Goal: Task Accomplishment & Management: Manage account settings

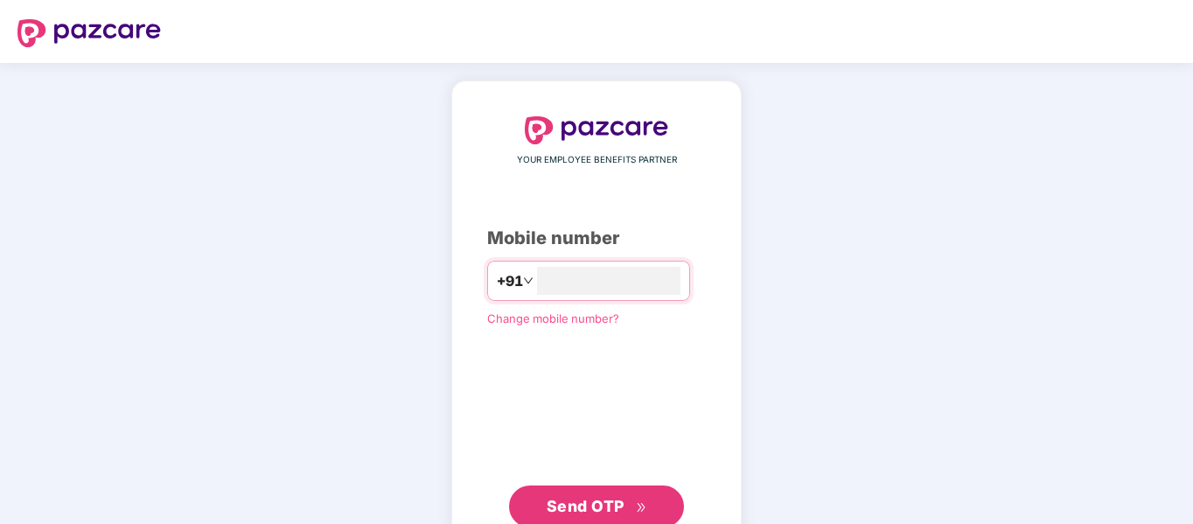
click at [624, 503] on span "Send OTP" at bounding box center [597, 506] width 101 height 24
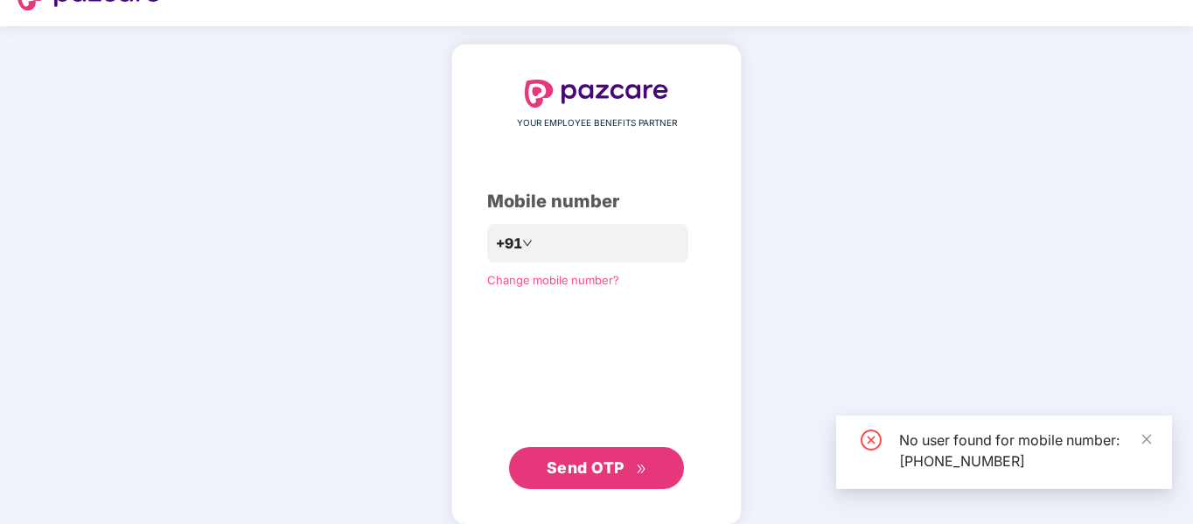
scroll to position [55, 0]
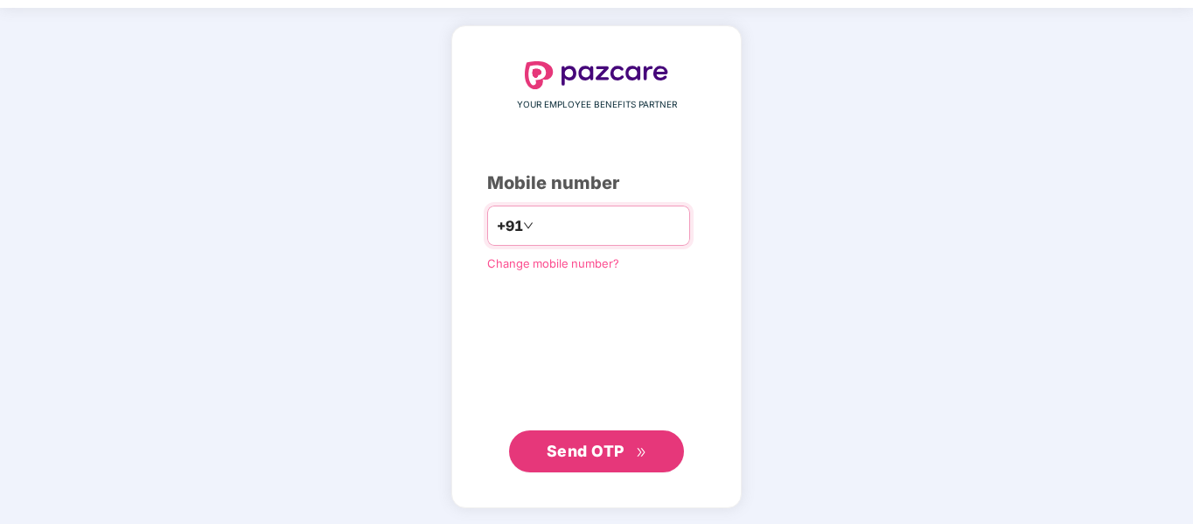
click at [616, 229] on input "**********" at bounding box center [608, 226] width 143 height 28
type input "*"
type input "**********"
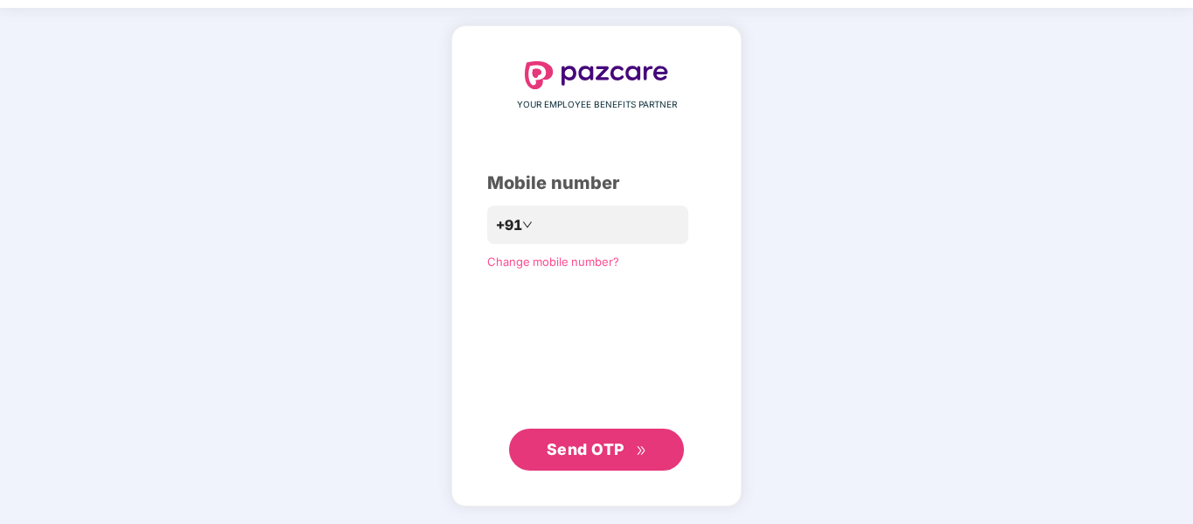
click at [603, 443] on span "Send OTP" at bounding box center [586, 449] width 78 height 18
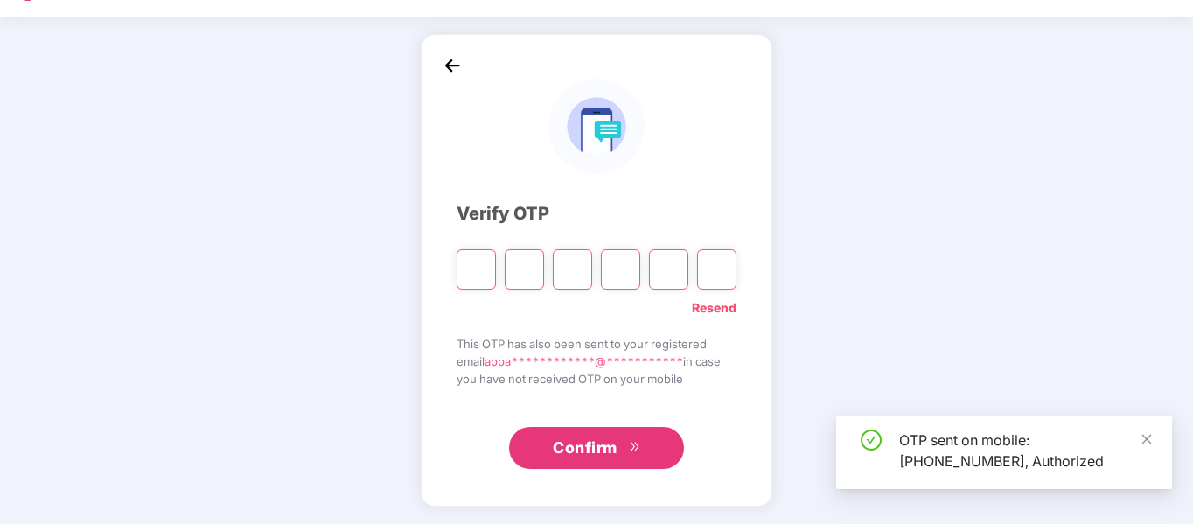
scroll to position [46, 0]
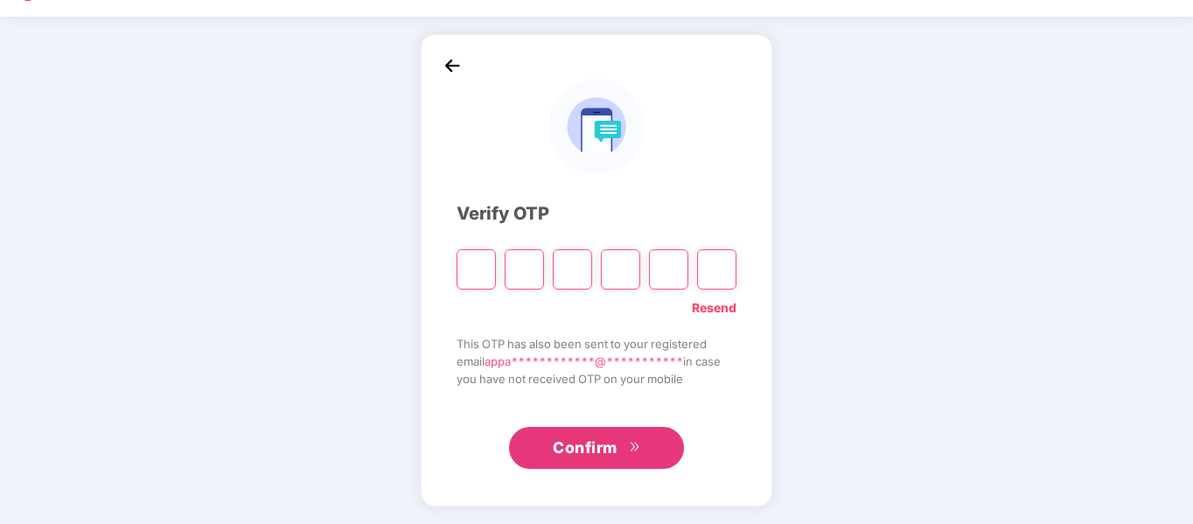
click at [622, 356] on span "**********" at bounding box center [583, 361] width 199 height 14
click at [435, 52] on div "**********" at bounding box center [597, 270] width 352 height 472
click at [447, 63] on img at bounding box center [452, 65] width 26 height 26
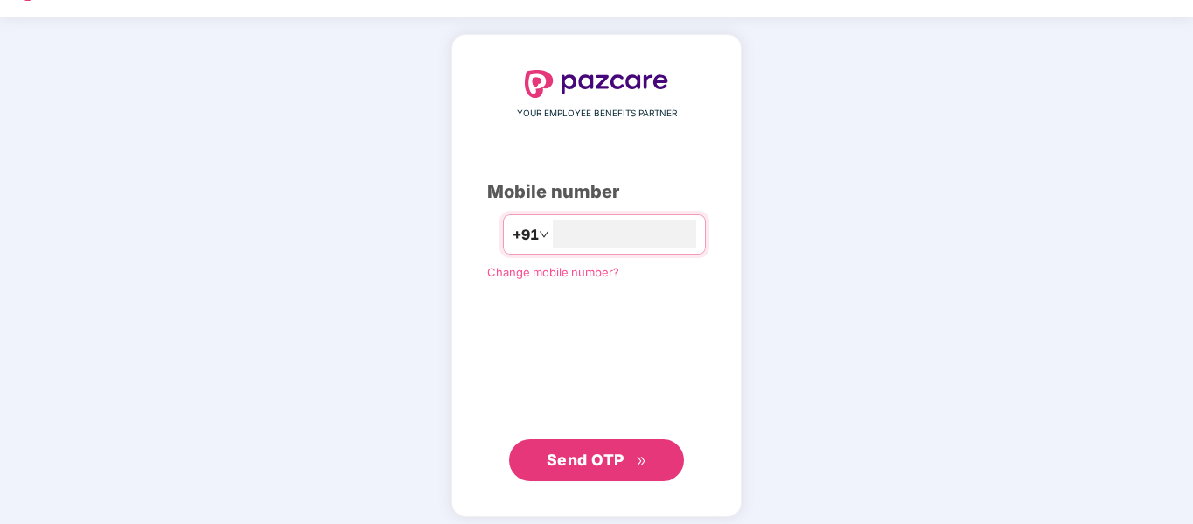
click at [561, 275] on span "Change mobile number?" at bounding box center [553, 272] width 132 height 14
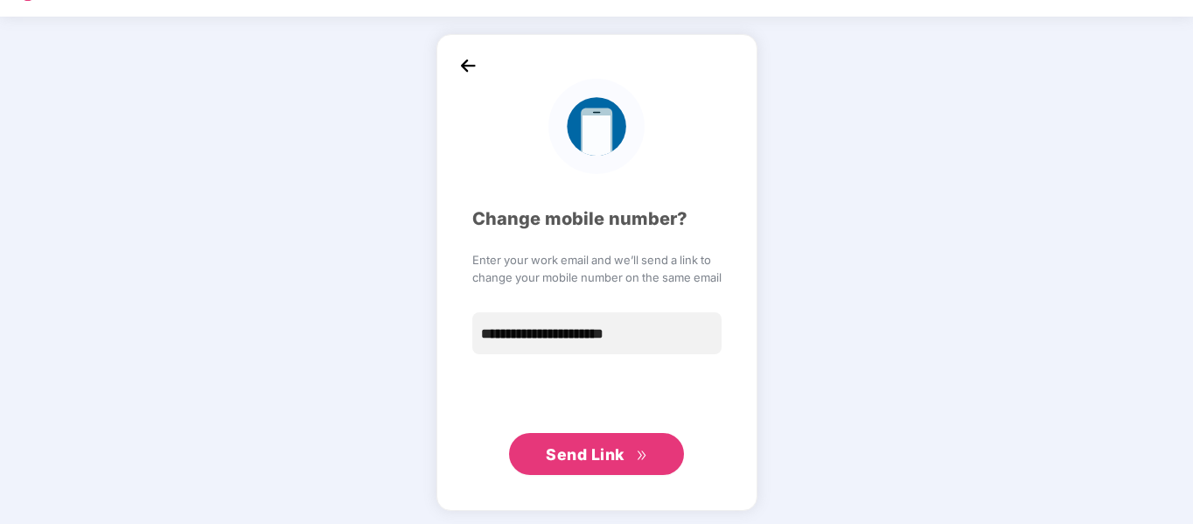
click at [590, 455] on span "Send Link" at bounding box center [585, 454] width 79 height 18
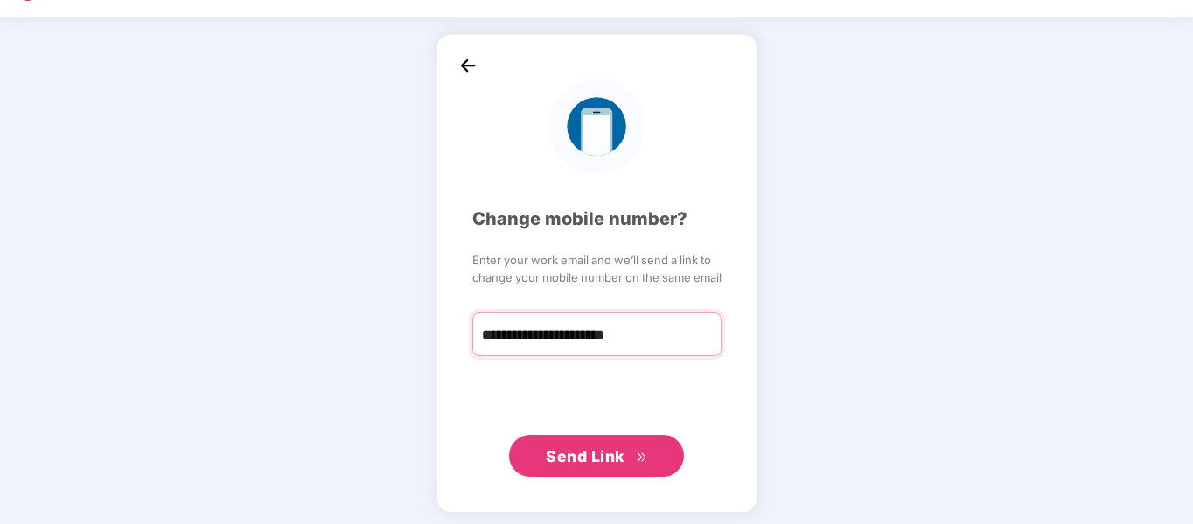
drag, startPoint x: 686, startPoint y: 330, endPoint x: 517, endPoint y: 334, distance: 168.8
click at [517, 334] on input "**********" at bounding box center [596, 334] width 249 height 44
click at [677, 340] on input "**********" at bounding box center [596, 334] width 249 height 44
type input "*"
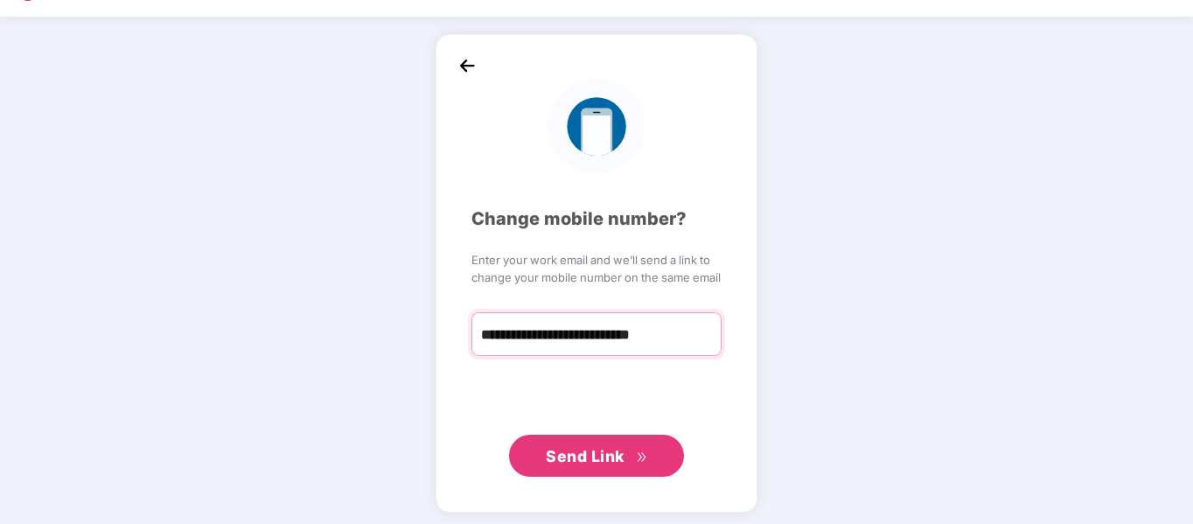
click at [555, 339] on input "**********" at bounding box center [596, 334] width 250 height 44
type input "**********"
click at [600, 453] on span "Send Link" at bounding box center [585, 456] width 79 height 18
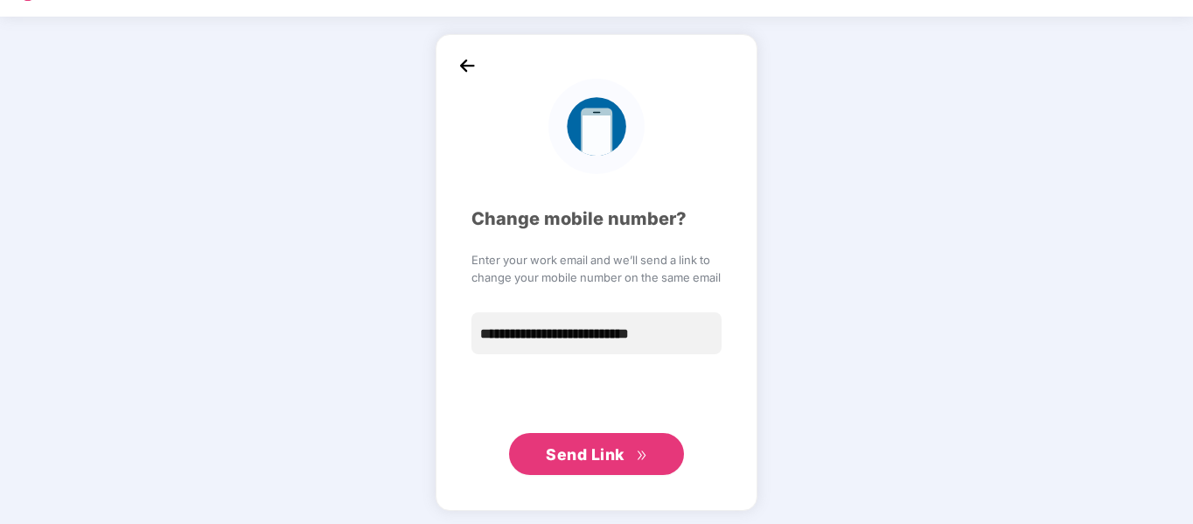
click at [461, 59] on img at bounding box center [467, 65] width 26 height 26
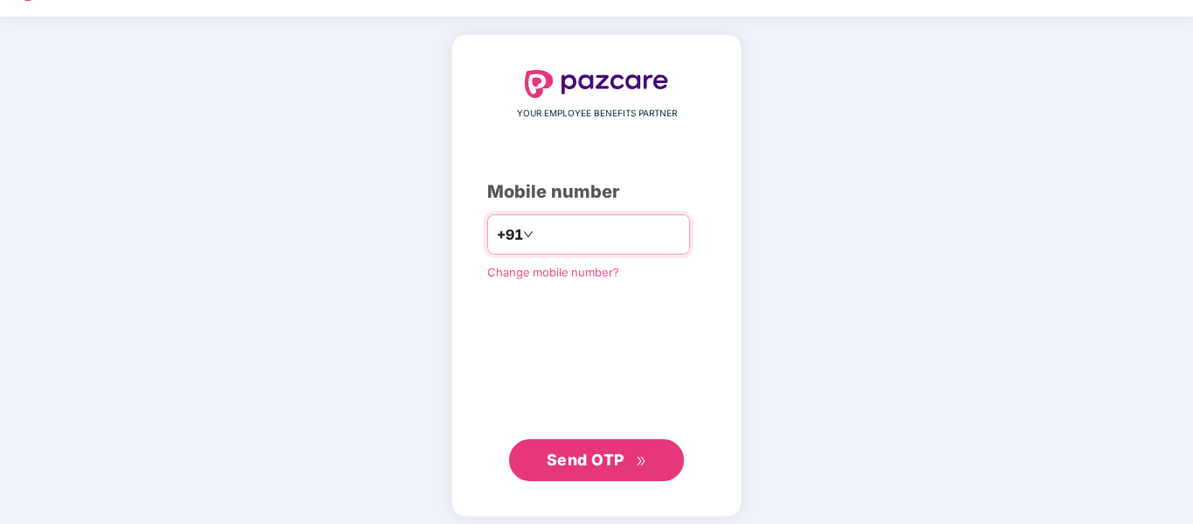
click at [537, 233] on input "number" at bounding box center [608, 234] width 143 height 28
type input "**********"
click at [604, 470] on span "Send OTP" at bounding box center [597, 460] width 101 height 24
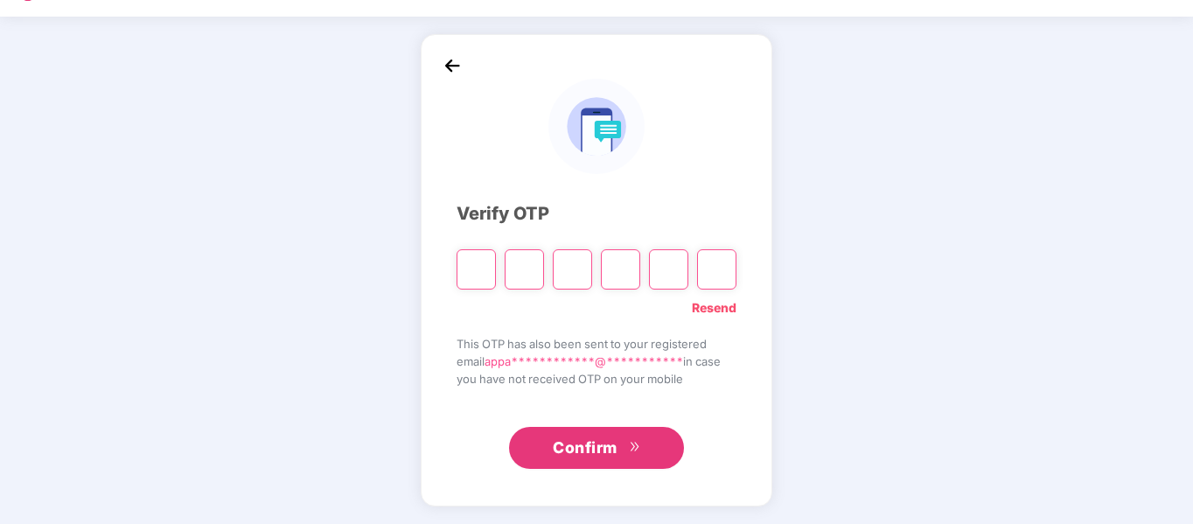
type input "*"
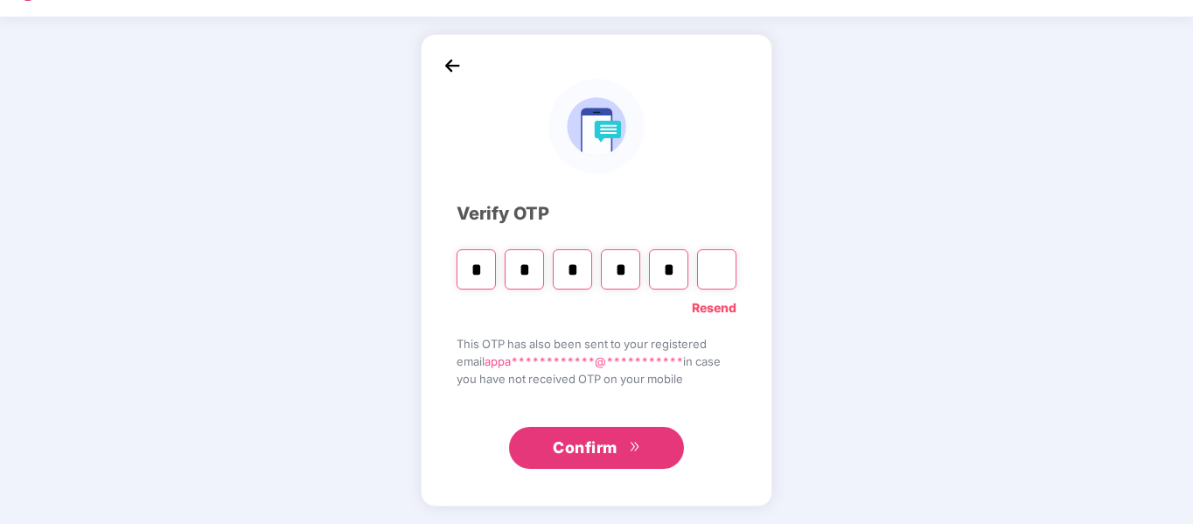
type input "*"
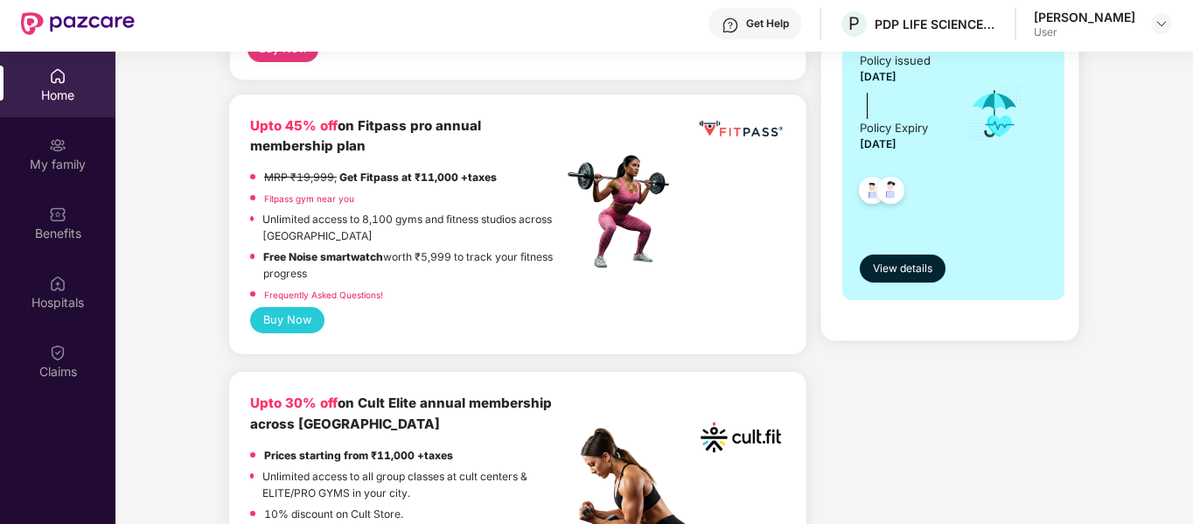
scroll to position [437, 0]
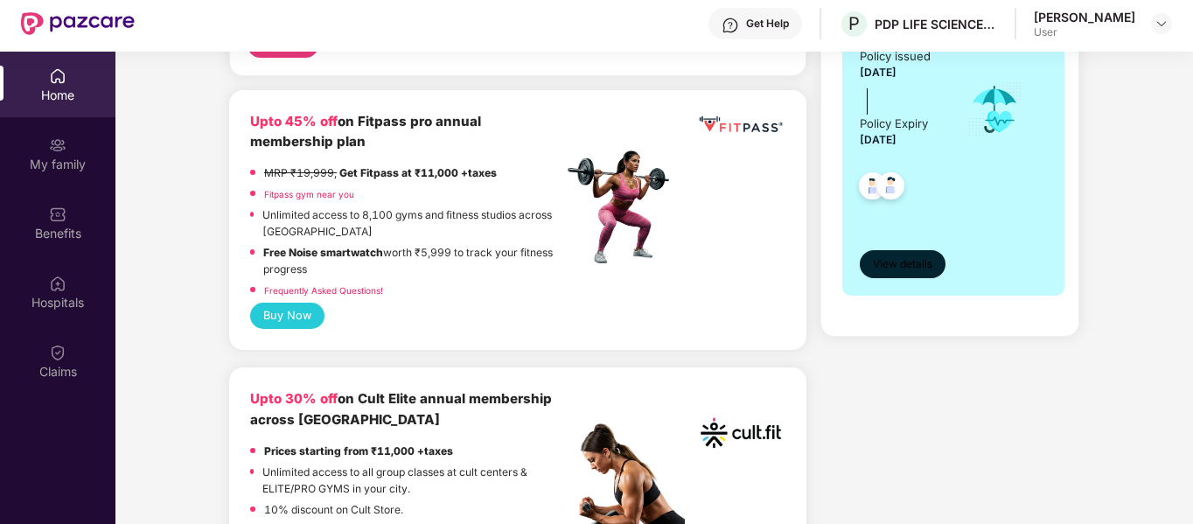
click at [911, 258] on span "View details" at bounding box center [902, 264] width 59 height 17
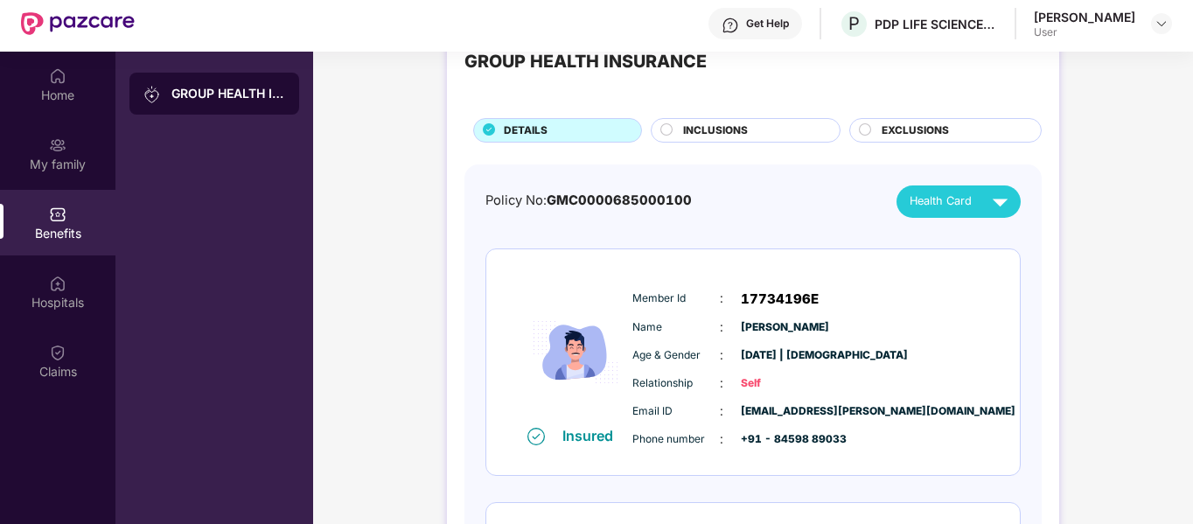
scroll to position [87, 0]
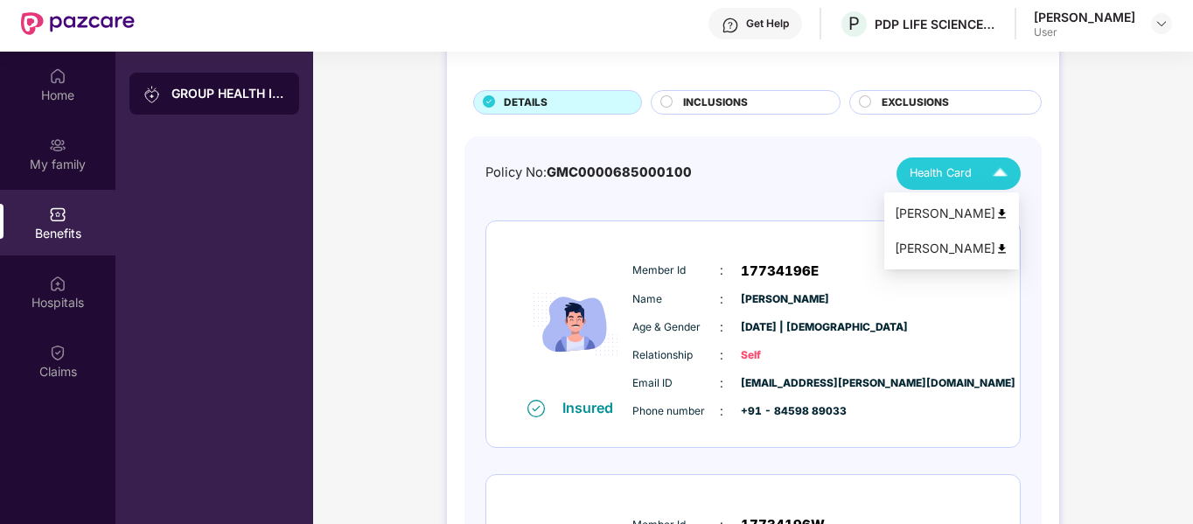
click at [982, 168] on div "Health Card" at bounding box center [962, 173] width 106 height 31
click at [735, 103] on span "INCLUSIONS" at bounding box center [715, 102] width 65 height 17
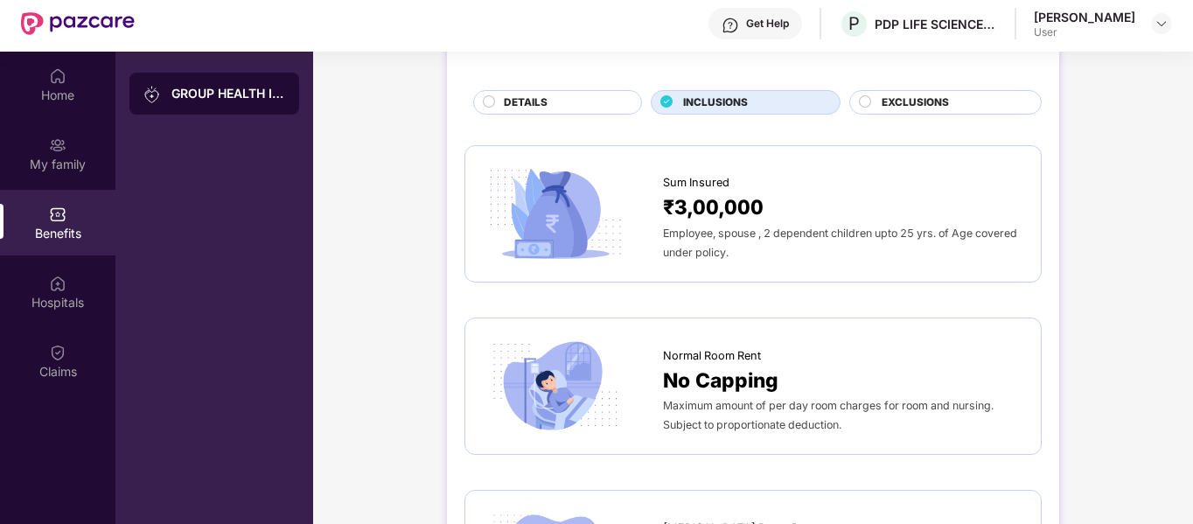
click at [916, 107] on span "EXCLUSIONS" at bounding box center [914, 102] width 67 height 17
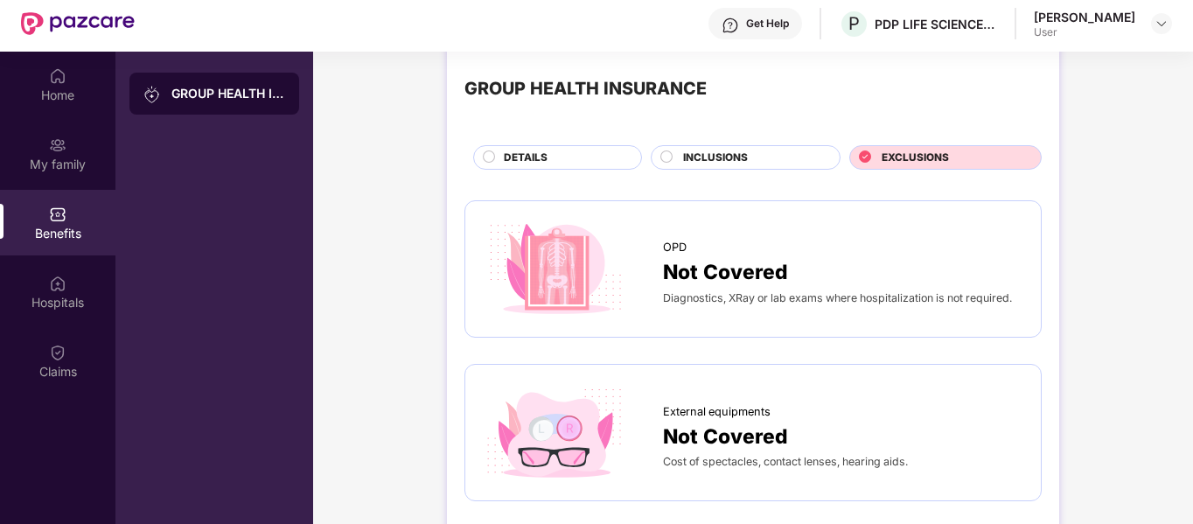
scroll to position [0, 0]
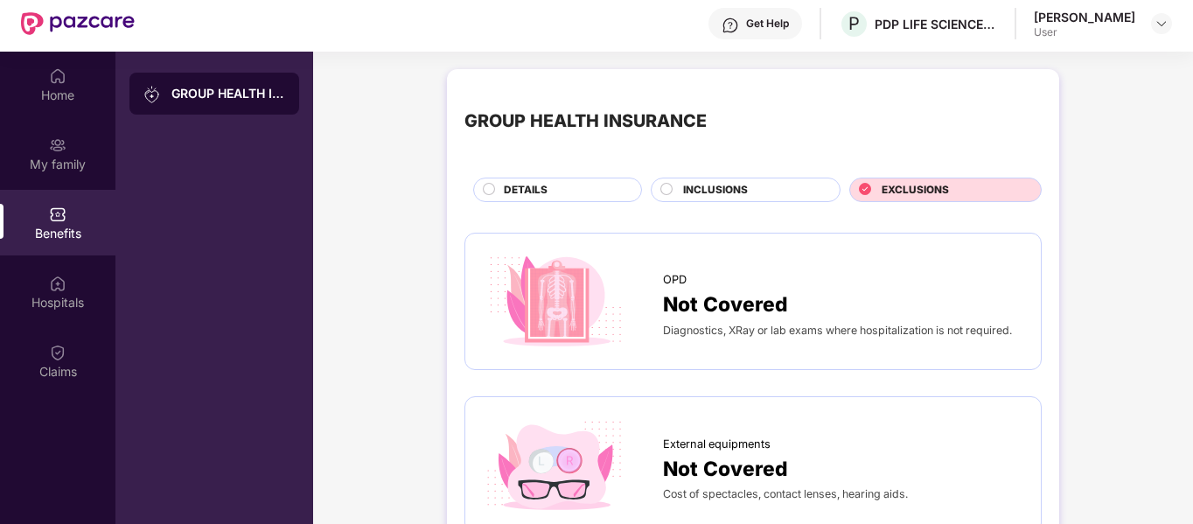
click at [731, 195] on span "INCLUSIONS" at bounding box center [715, 190] width 65 height 17
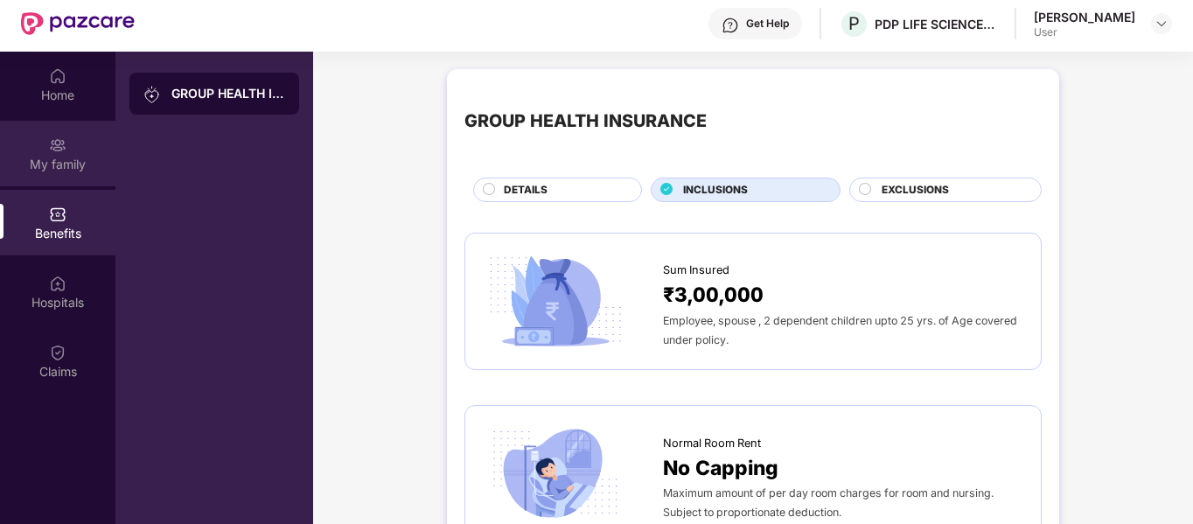
click at [59, 151] on img at bounding box center [57, 144] width 17 height 17
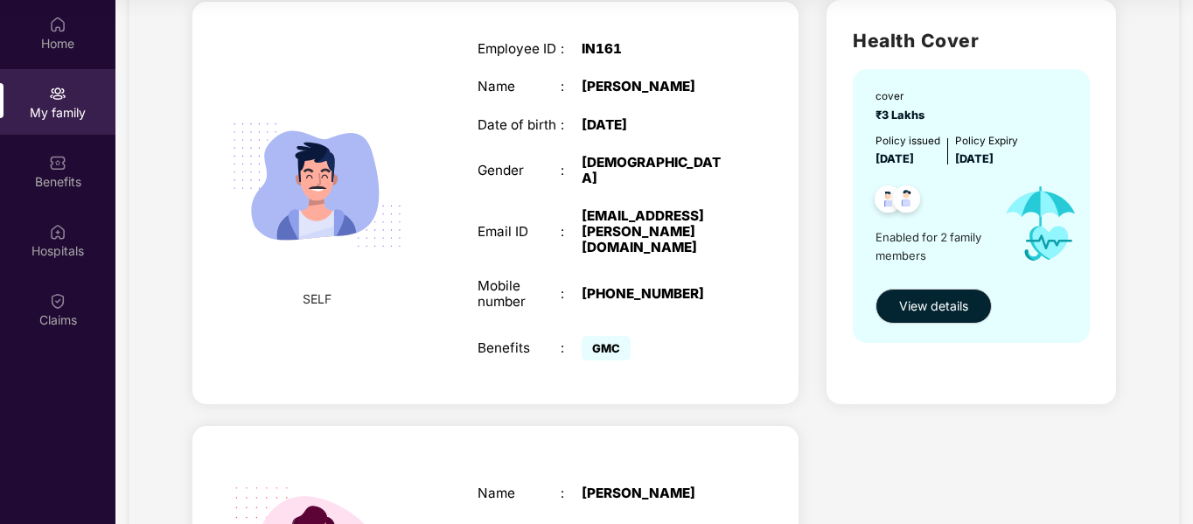
scroll to position [83, 0]
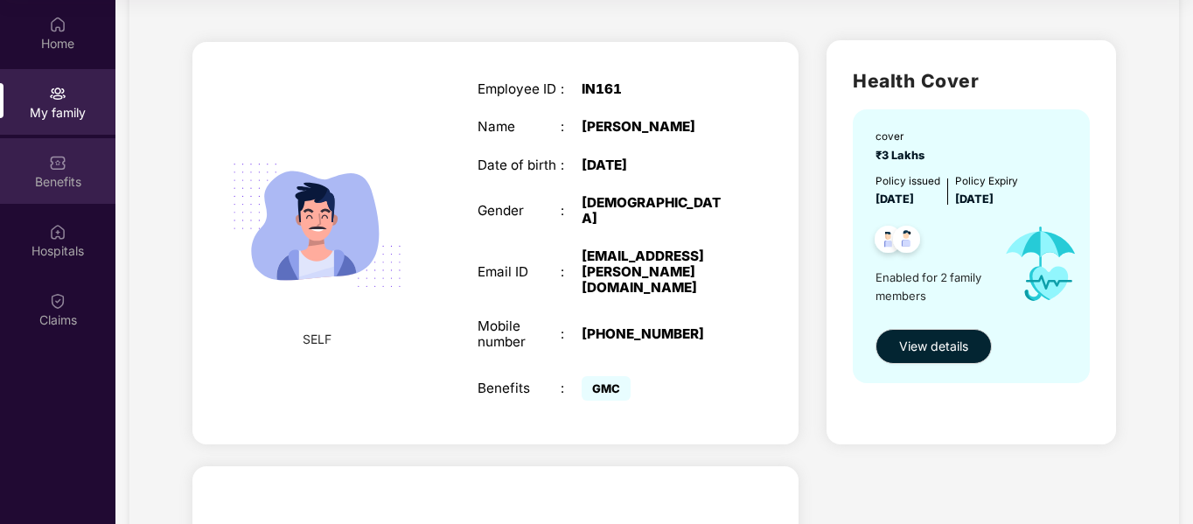
click at [70, 174] on div "Benefits" at bounding box center [57, 181] width 115 height 17
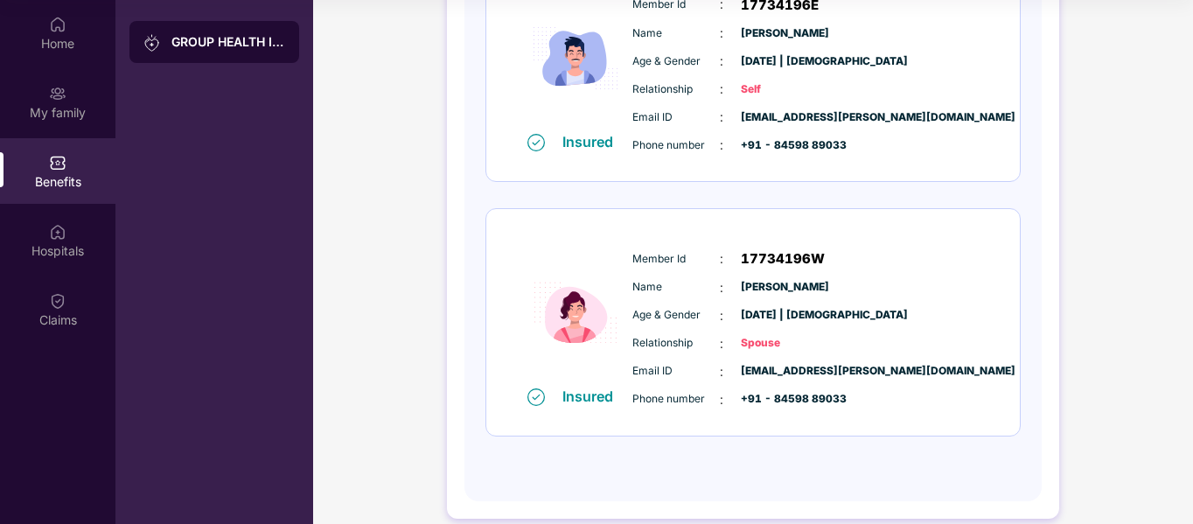
scroll to position [323, 0]
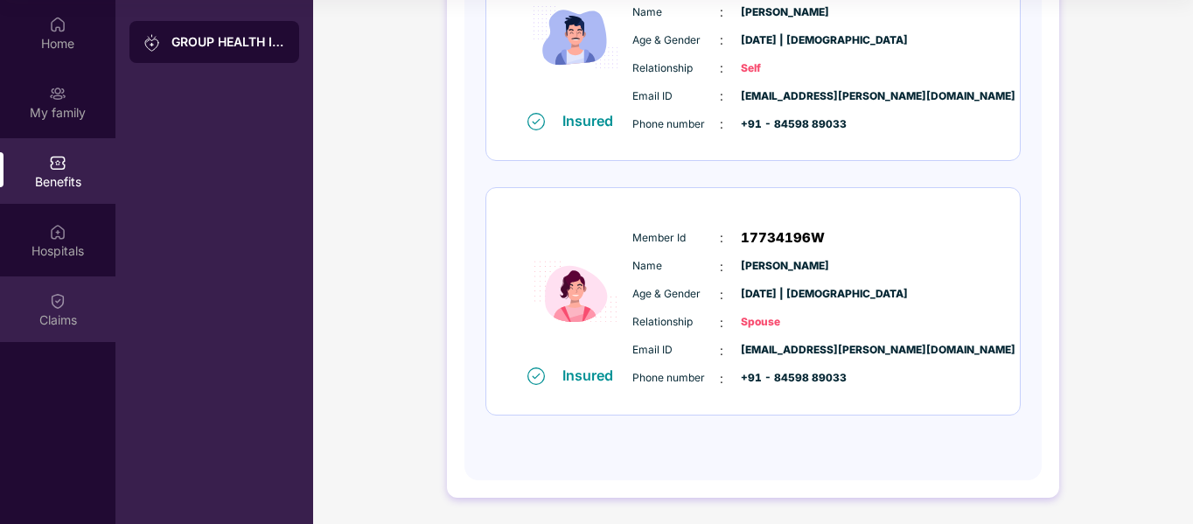
click at [46, 295] on div "Claims" at bounding box center [57, 309] width 115 height 66
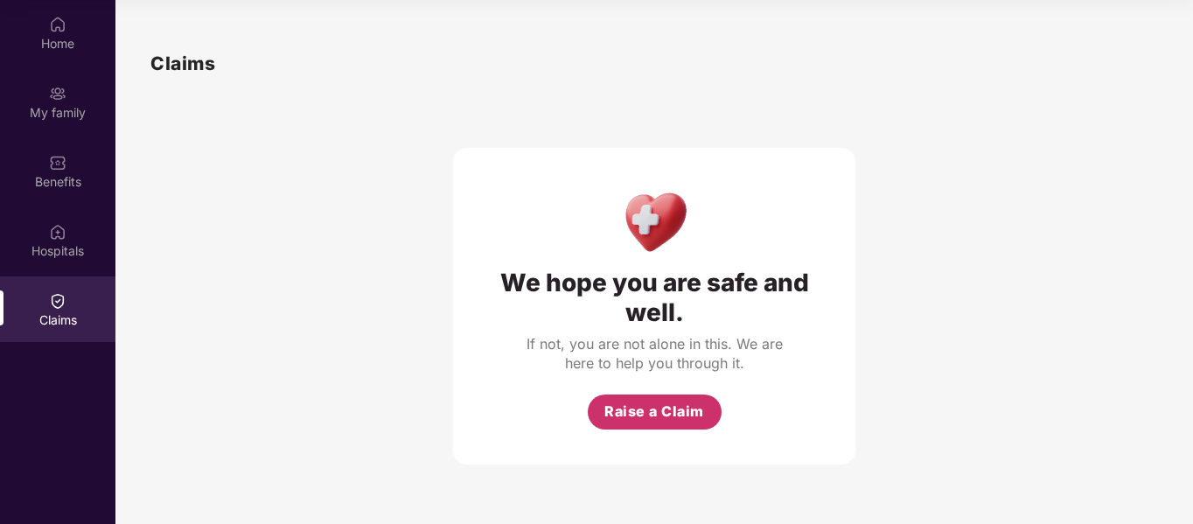
click at [652, 419] on span "Raise a Claim" at bounding box center [654, 412] width 100 height 22
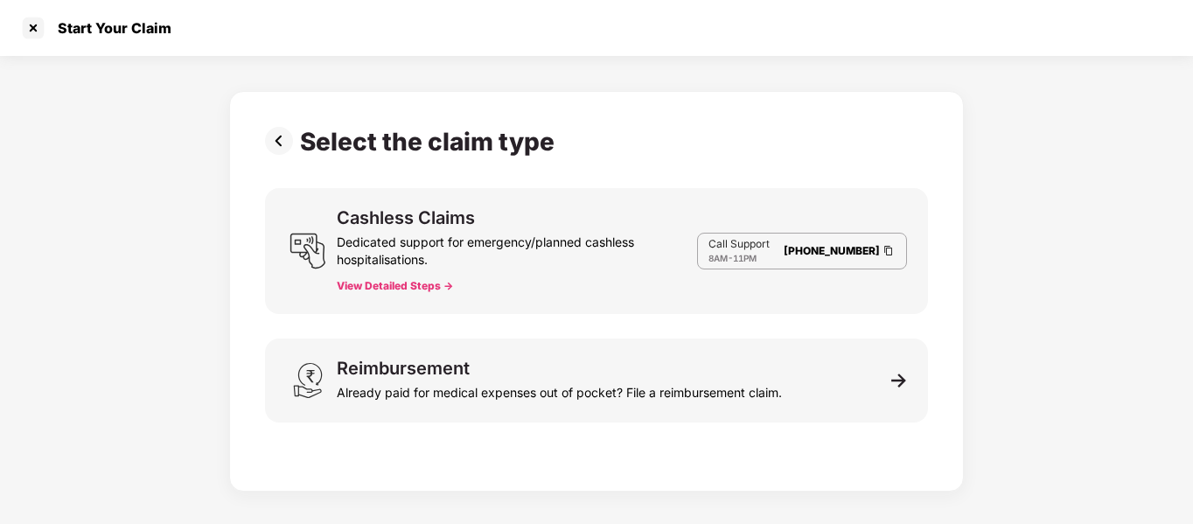
scroll to position [42, 0]
click at [415, 283] on button "View Detailed Steps ->" at bounding box center [395, 286] width 116 height 14
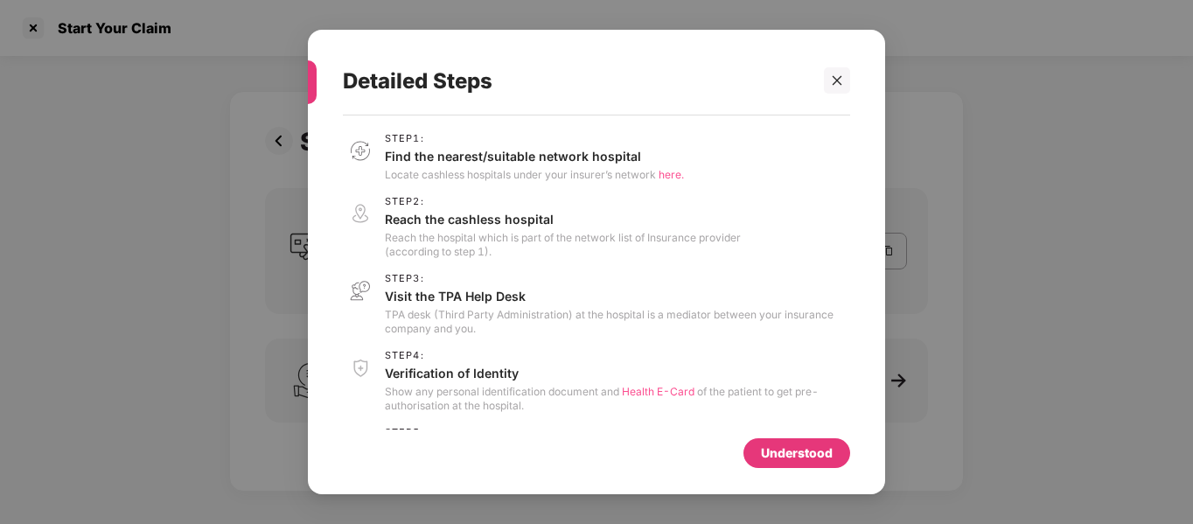
scroll to position [67, 0]
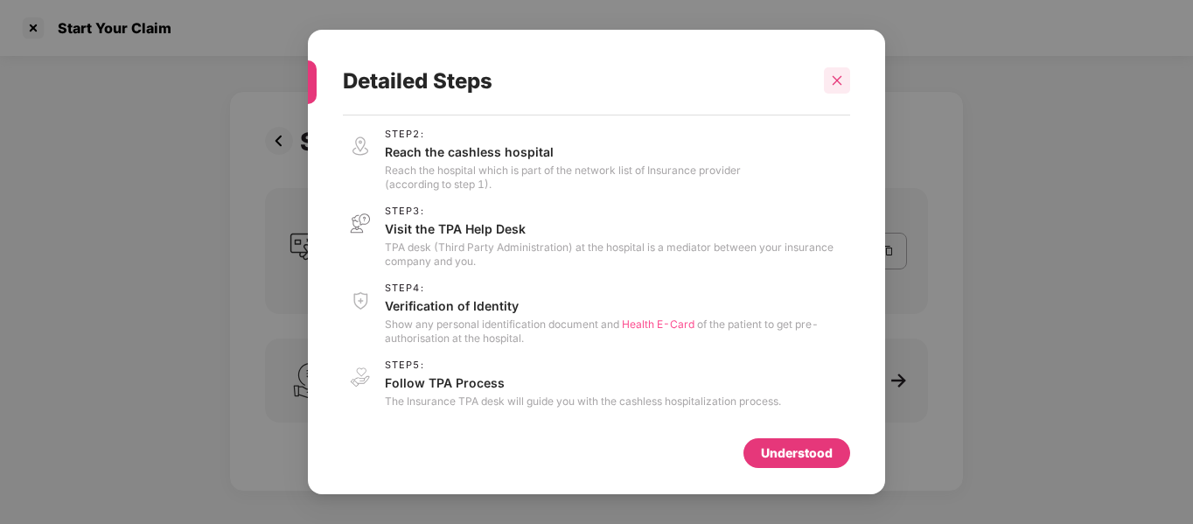
click at [841, 84] on icon "close" at bounding box center [837, 80] width 12 height 12
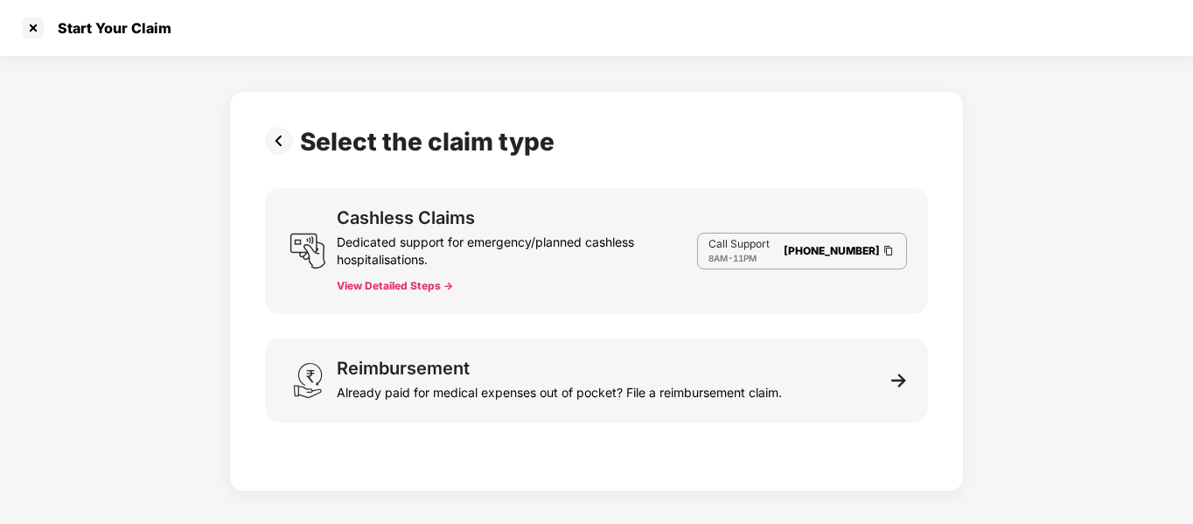
scroll to position [0, 0]
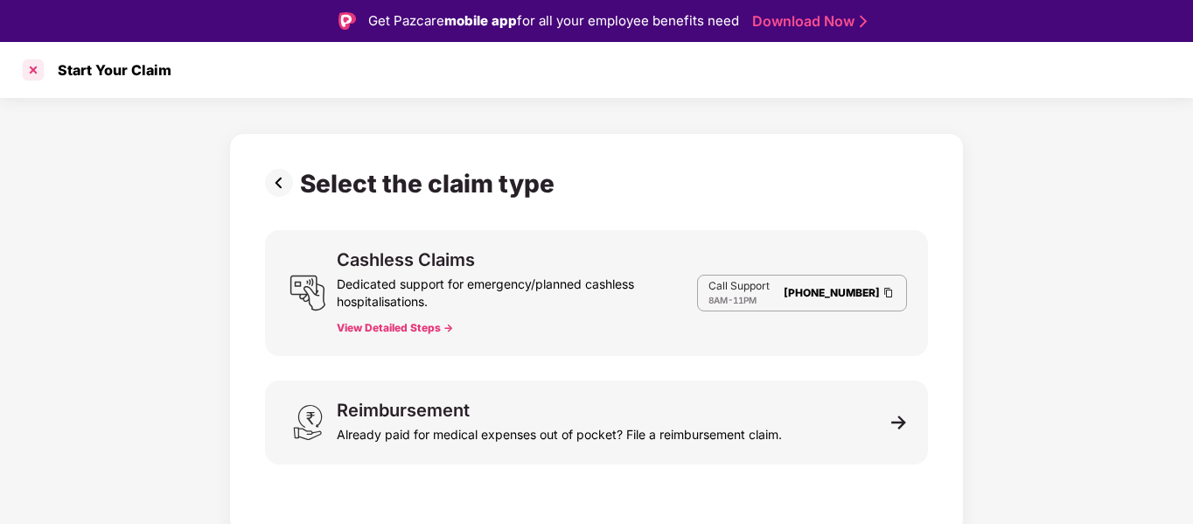
click at [42, 73] on div at bounding box center [33, 70] width 28 height 28
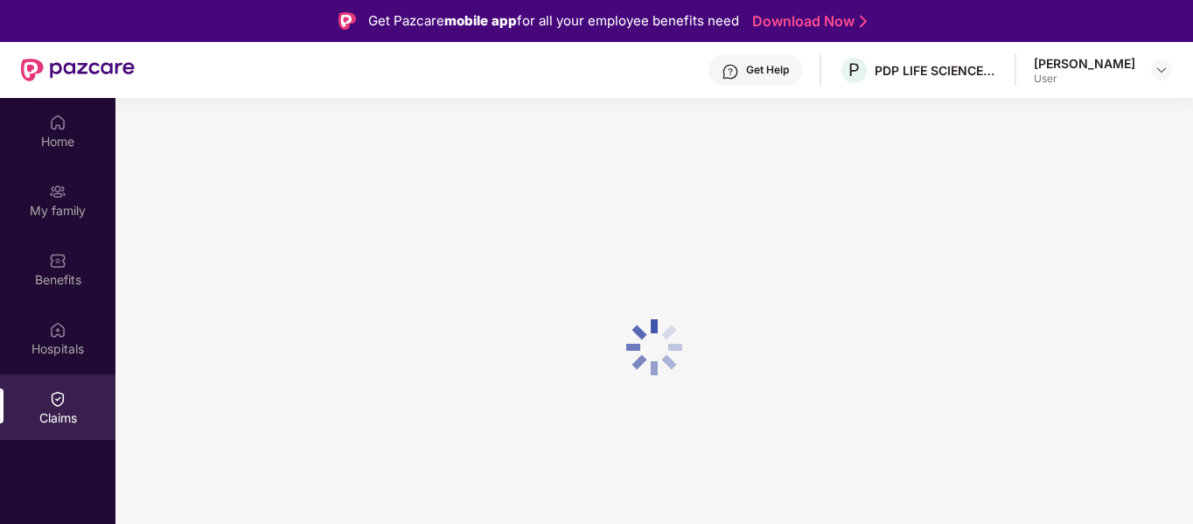
scroll to position [98, 0]
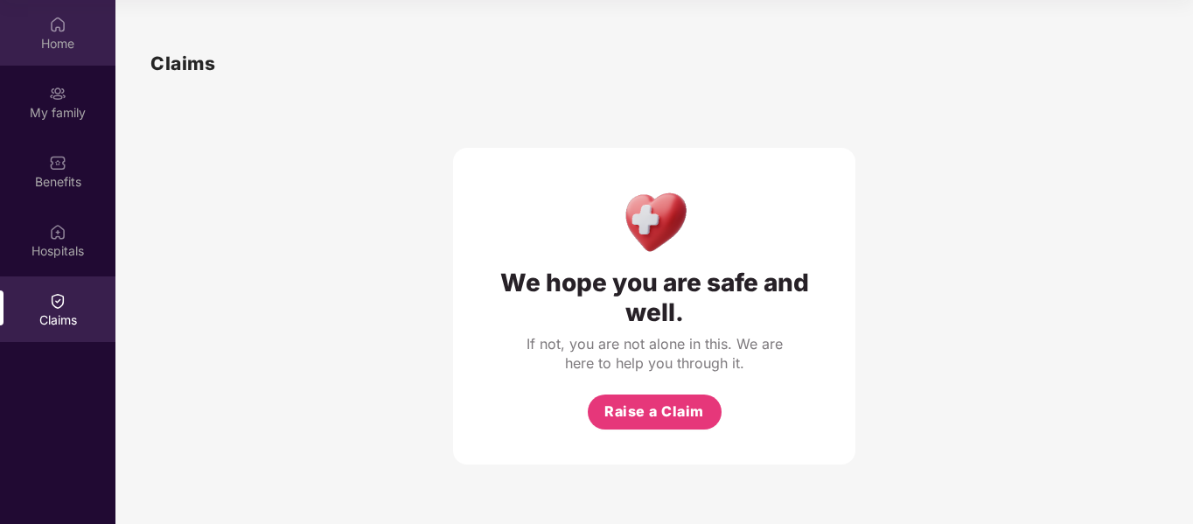
click at [54, 42] on div "Home" at bounding box center [57, 43] width 115 height 17
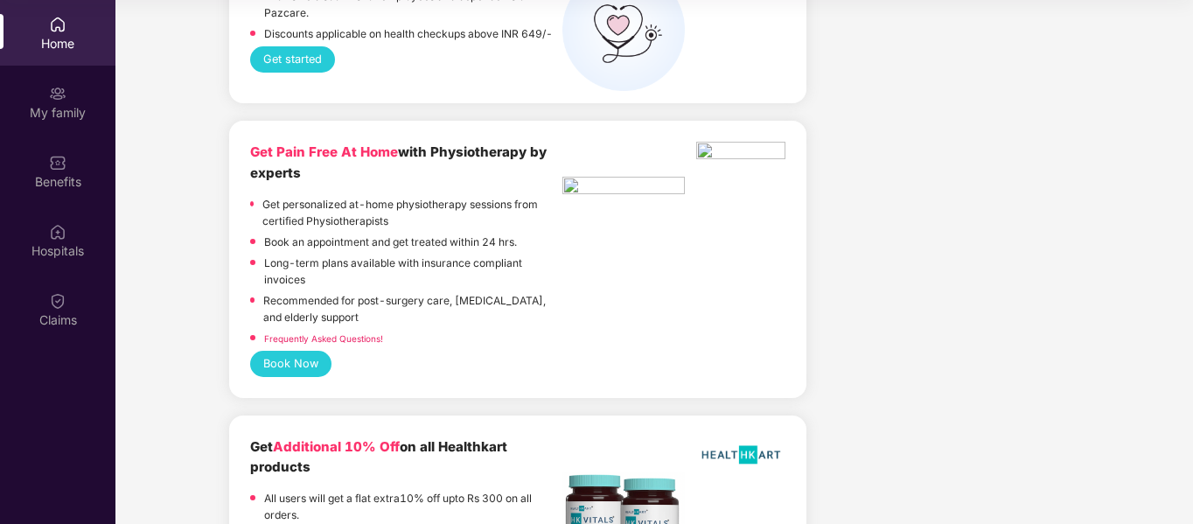
scroll to position [3585, 0]
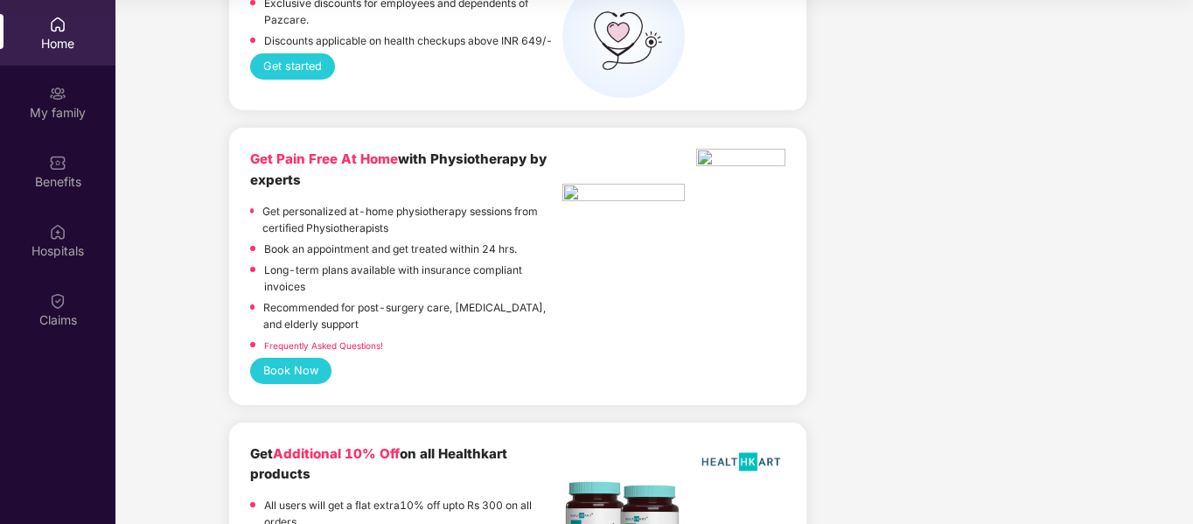
click at [58, 31] on img at bounding box center [57, 24] width 17 height 17
click at [54, 35] on div "Home" at bounding box center [57, 43] width 115 height 17
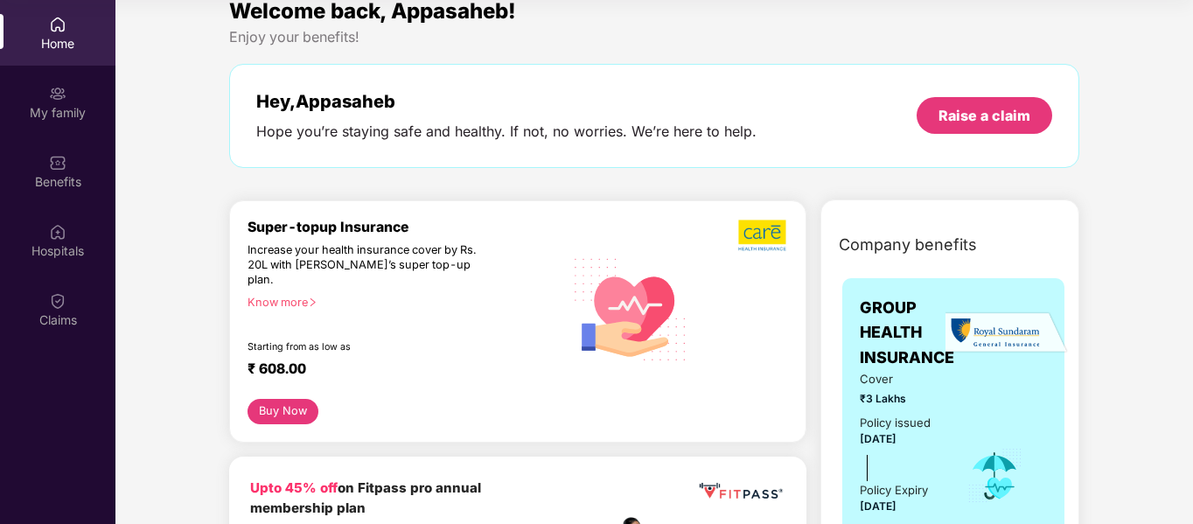
scroll to position [0, 0]
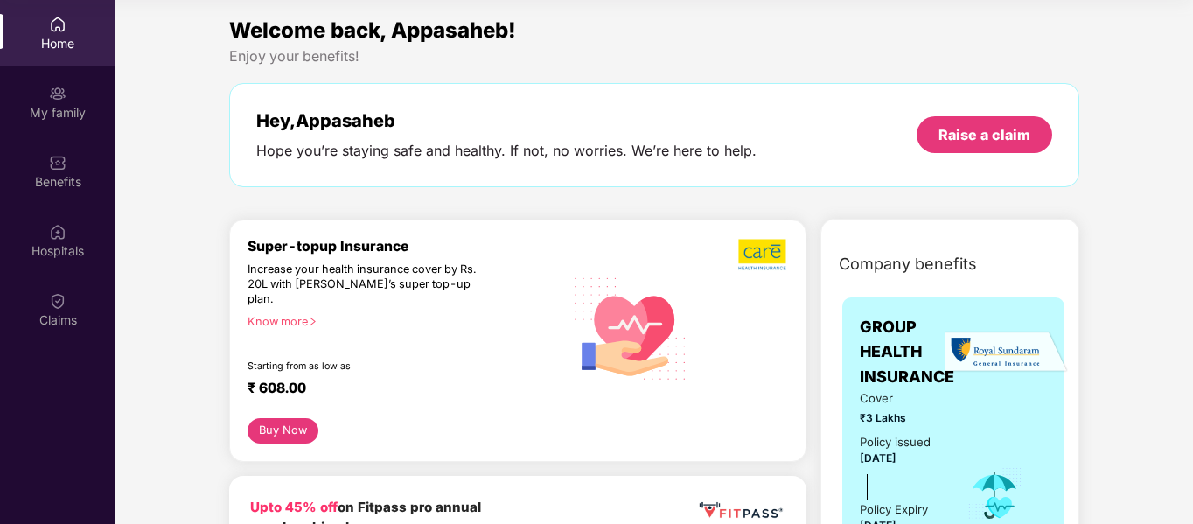
click at [56, 35] on div "Home" at bounding box center [57, 43] width 115 height 17
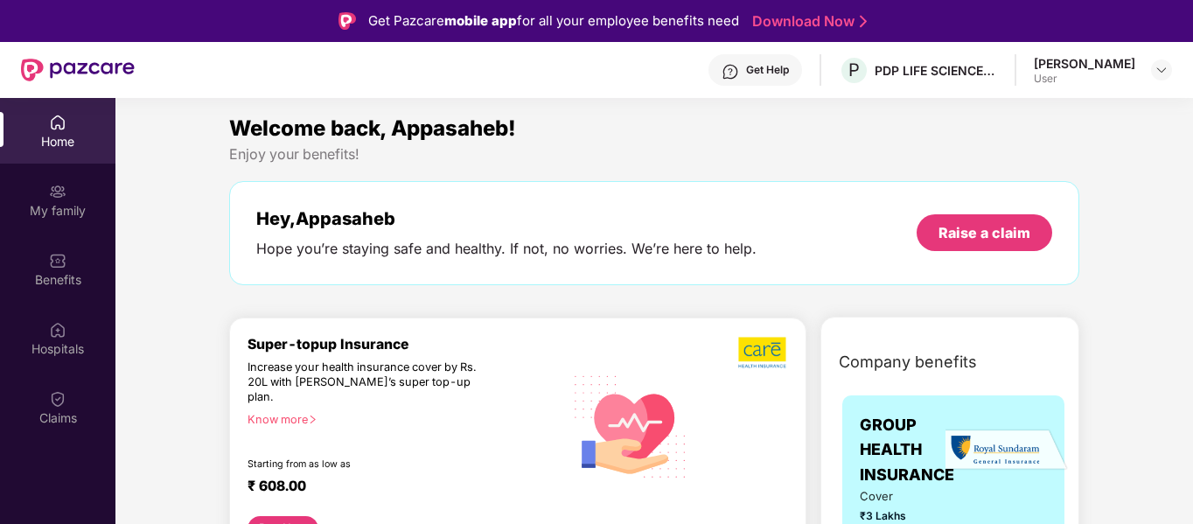
click at [1112, 67] on div "[PERSON_NAME]" at bounding box center [1084, 63] width 101 height 17
click at [1156, 64] on img at bounding box center [1161, 70] width 14 height 14
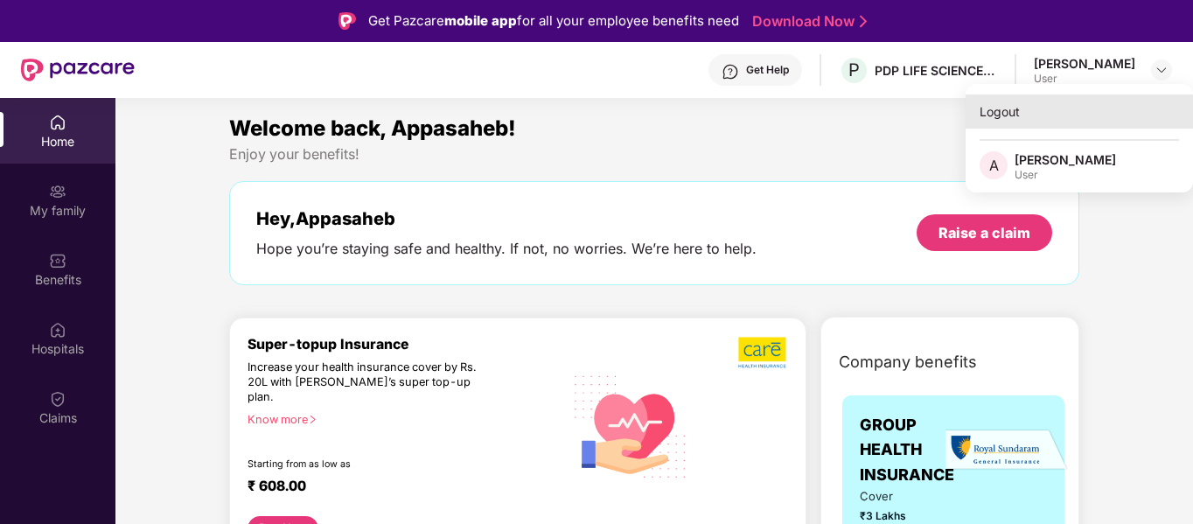
click at [1015, 116] on div "Logout" at bounding box center [1078, 111] width 227 height 34
